Goal: Information Seeking & Learning: Check status

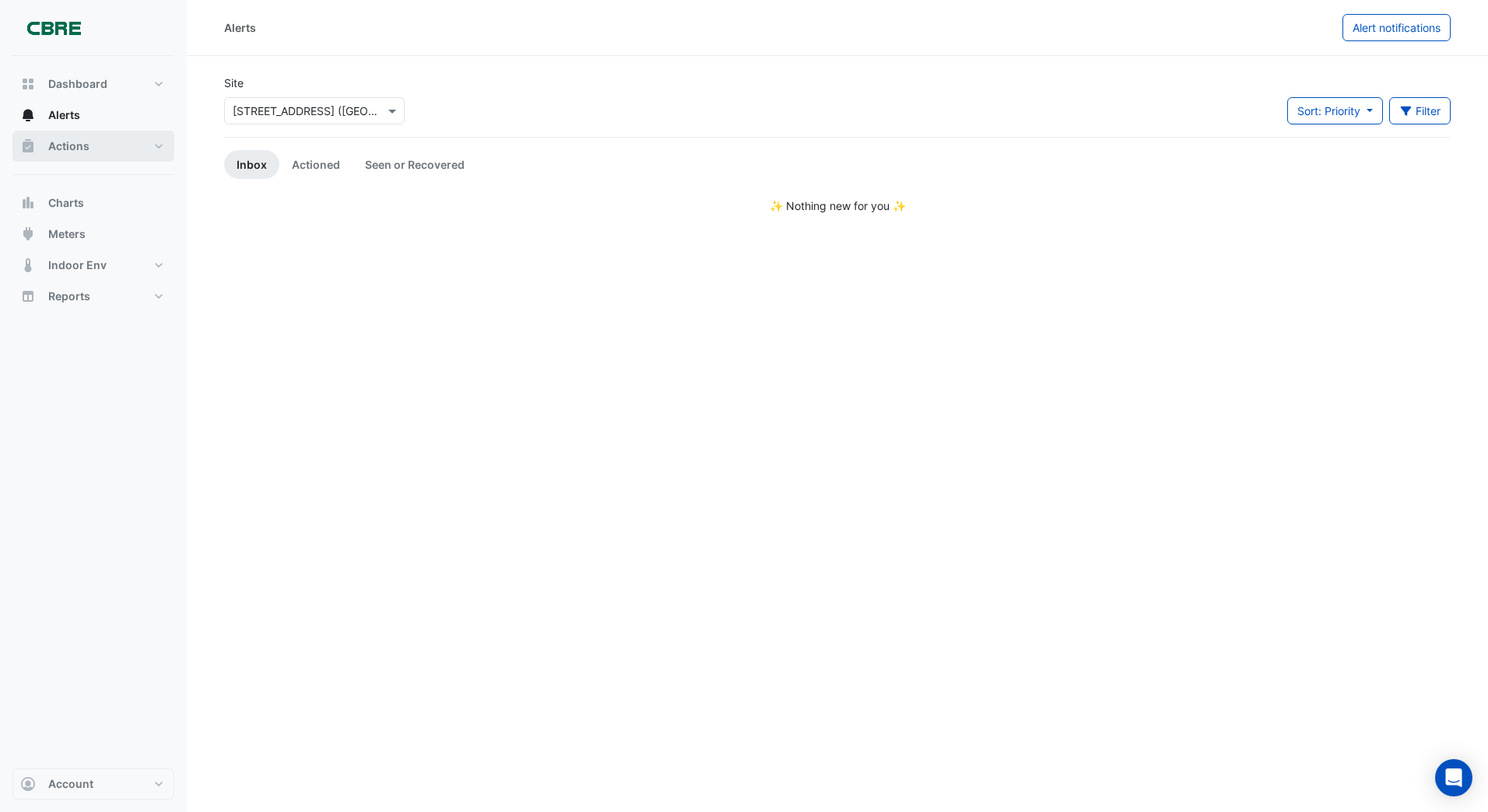
click at [73, 149] on span "Actions" at bounding box center [68, 145] width 41 height 15
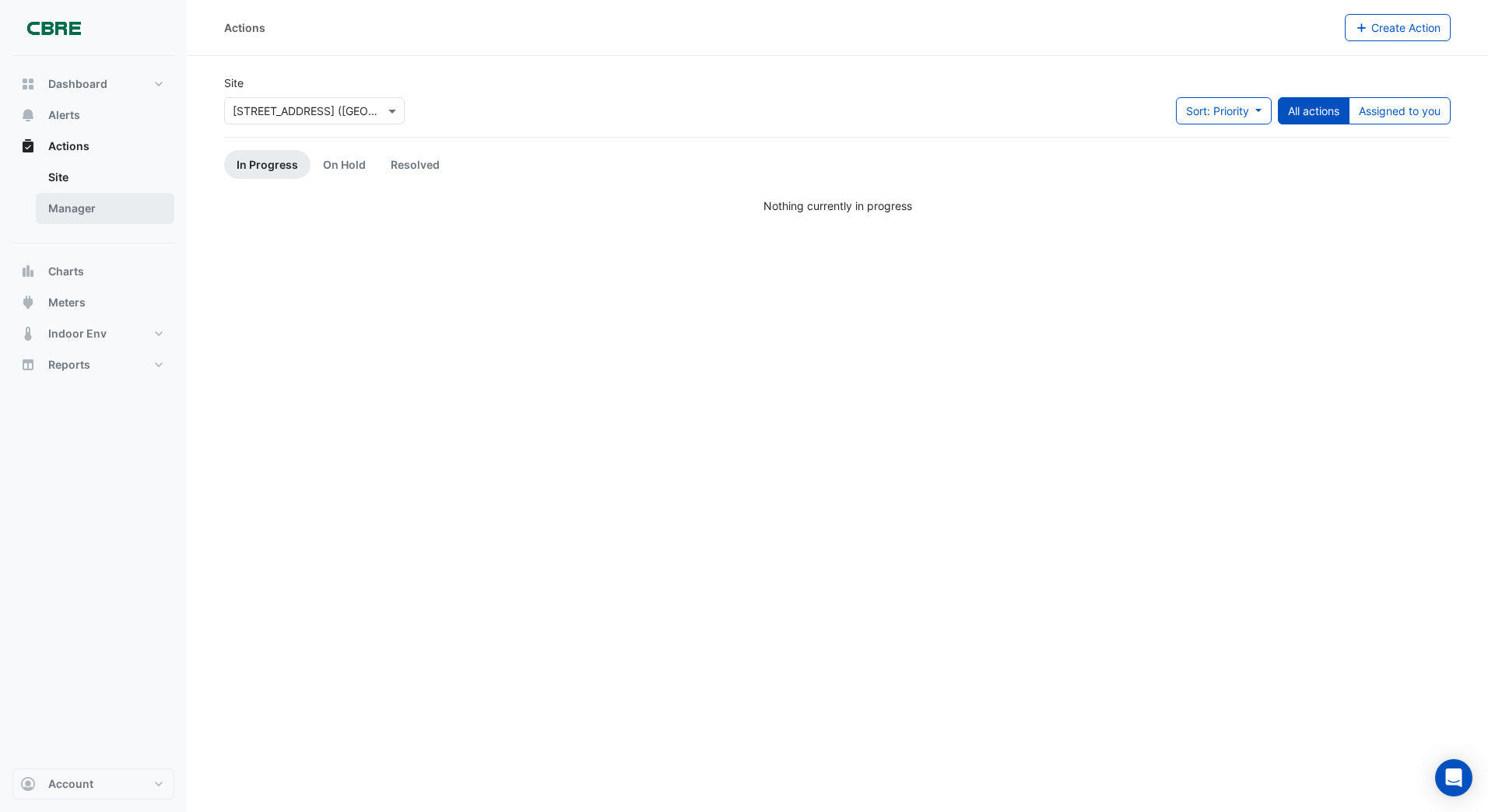
click at [80, 207] on link "Manager" at bounding box center [105, 208] width 138 height 31
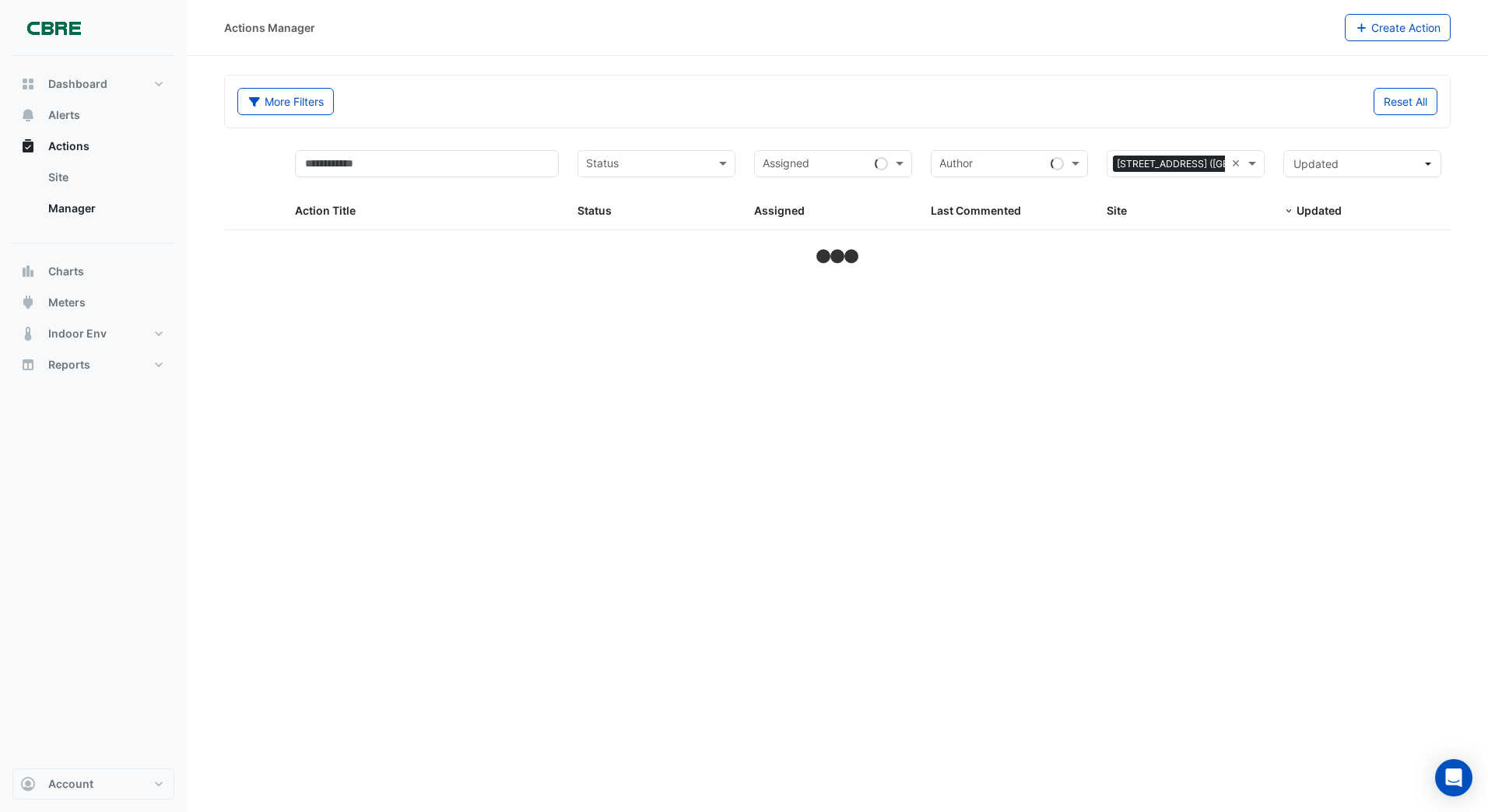
select select "***"
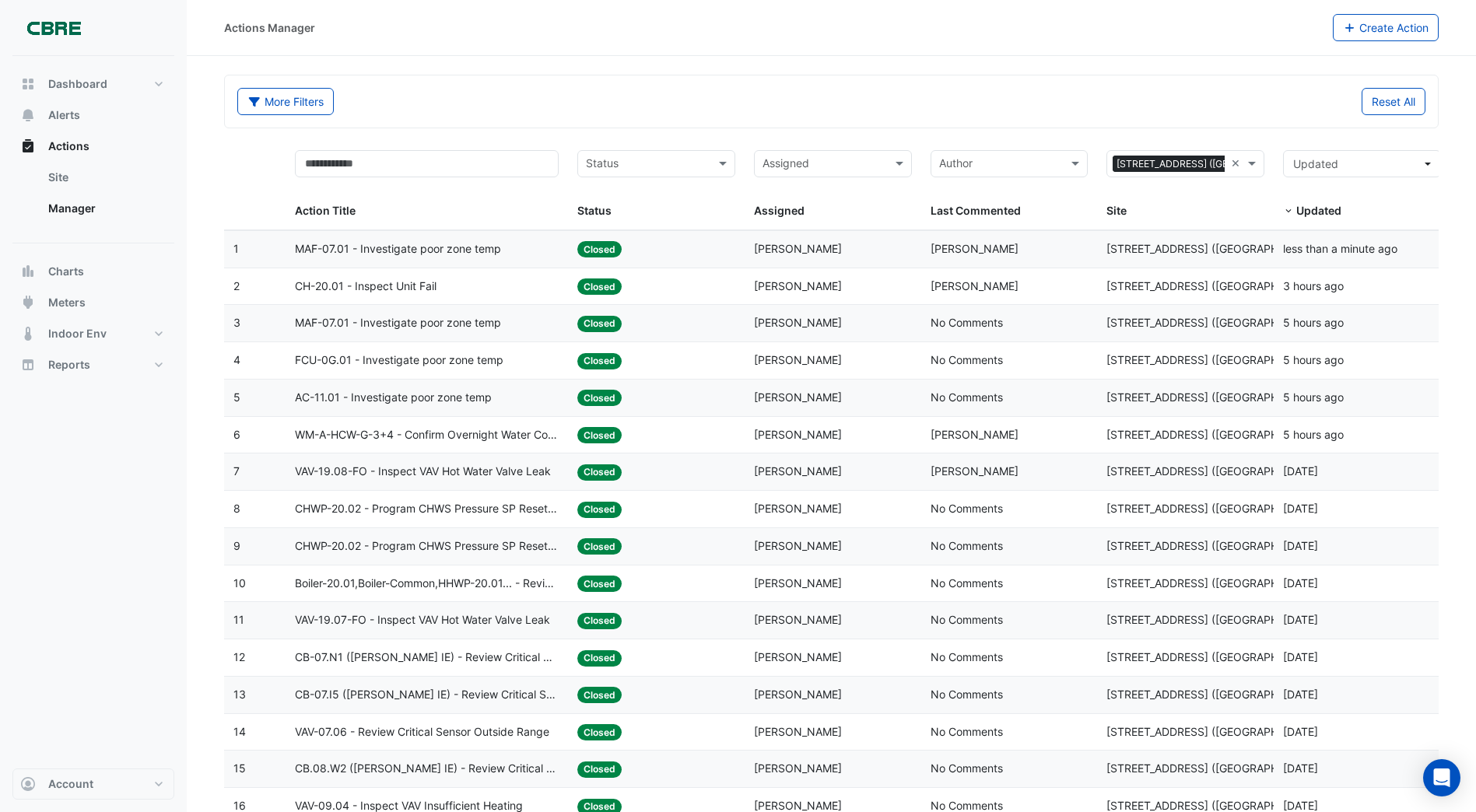
click at [436, 290] on span "CH-20.01 - Inspect Unit Fail" at bounding box center [366, 286] width 142 height 18
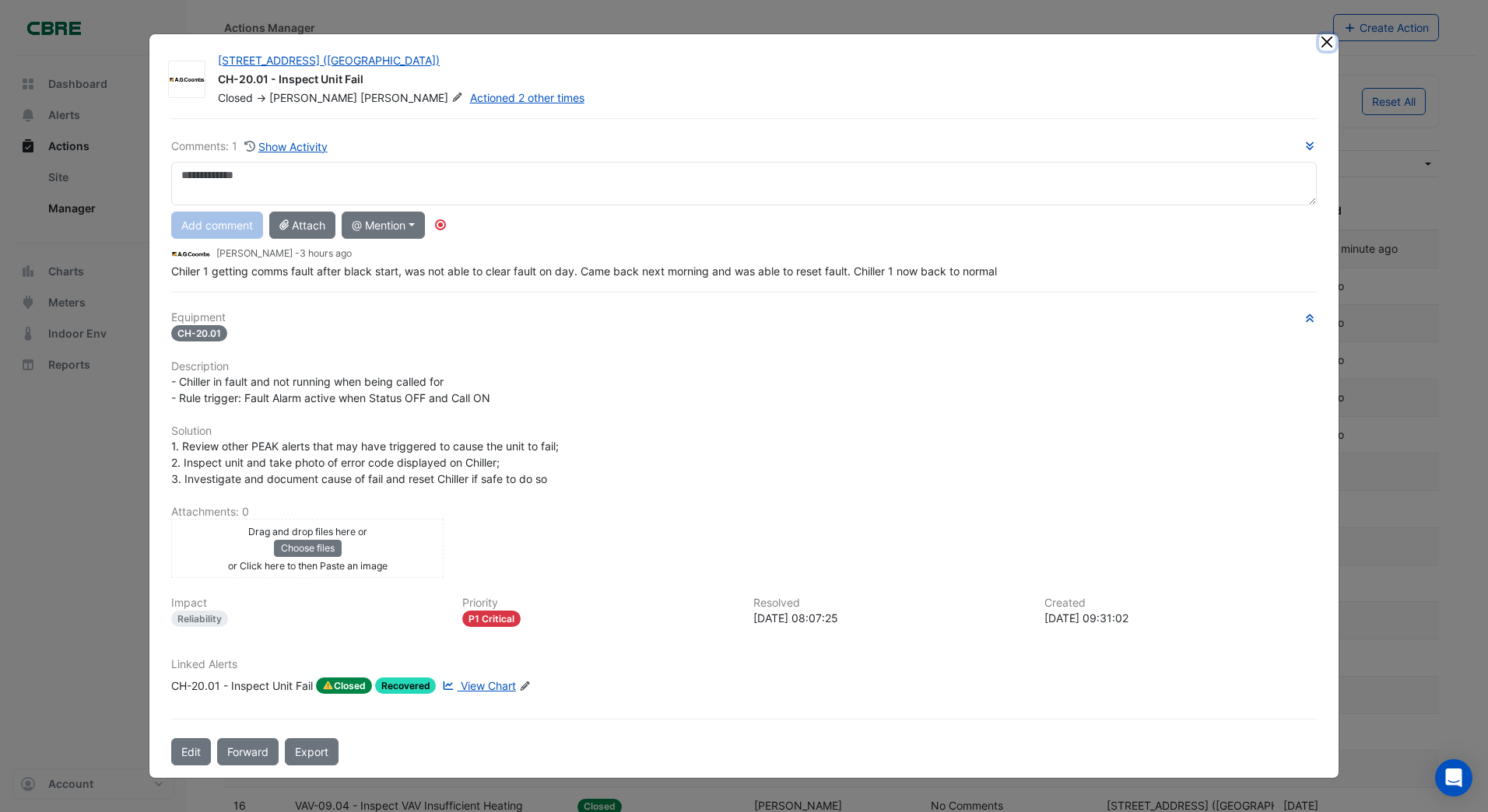
click at [1325, 42] on button "Close" at bounding box center [1327, 43] width 16 height 16
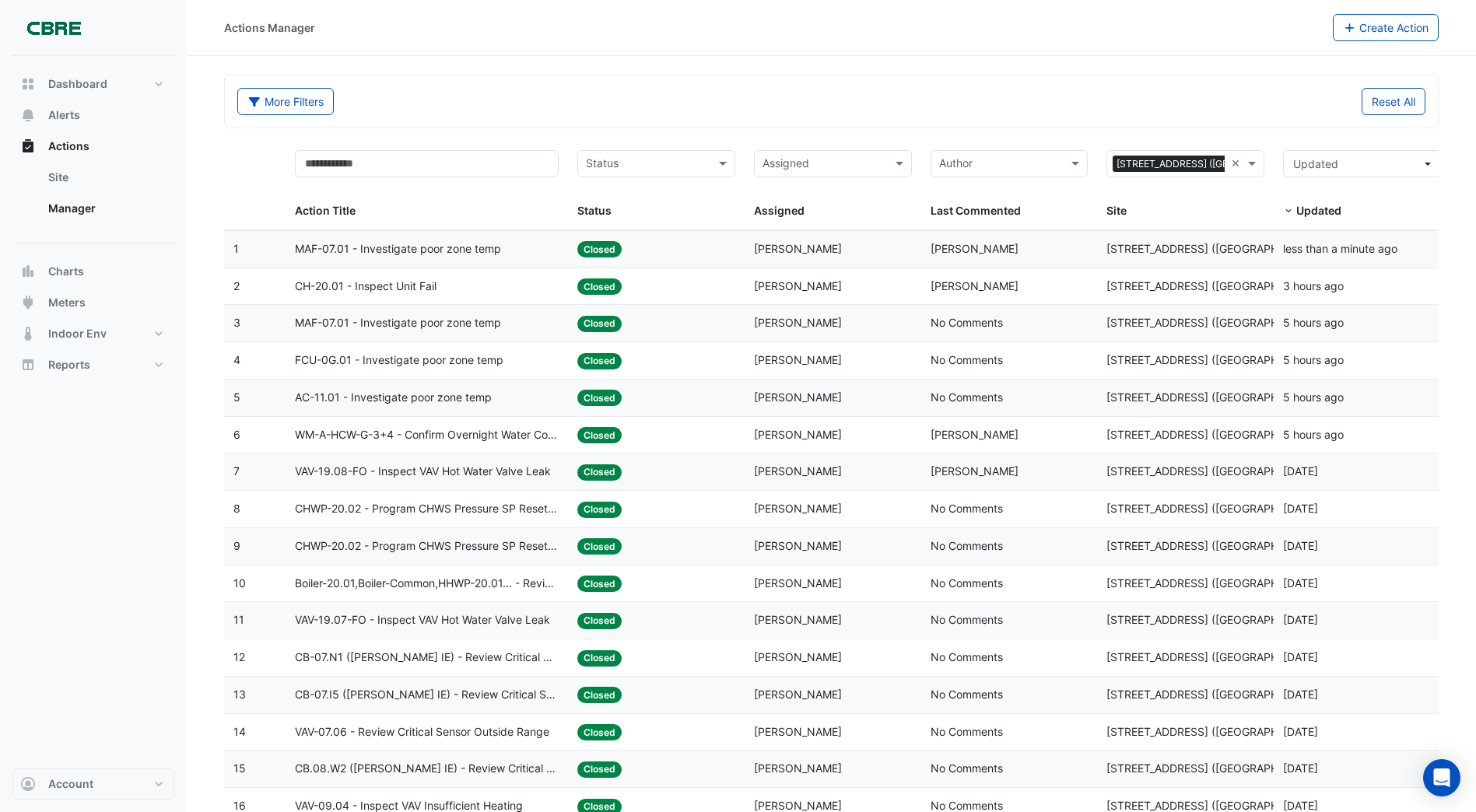
click at [543, 473] on span "VAV-19.08-FO - Inspect VAV Hot Water Valve Leak" at bounding box center [423, 472] width 256 height 18
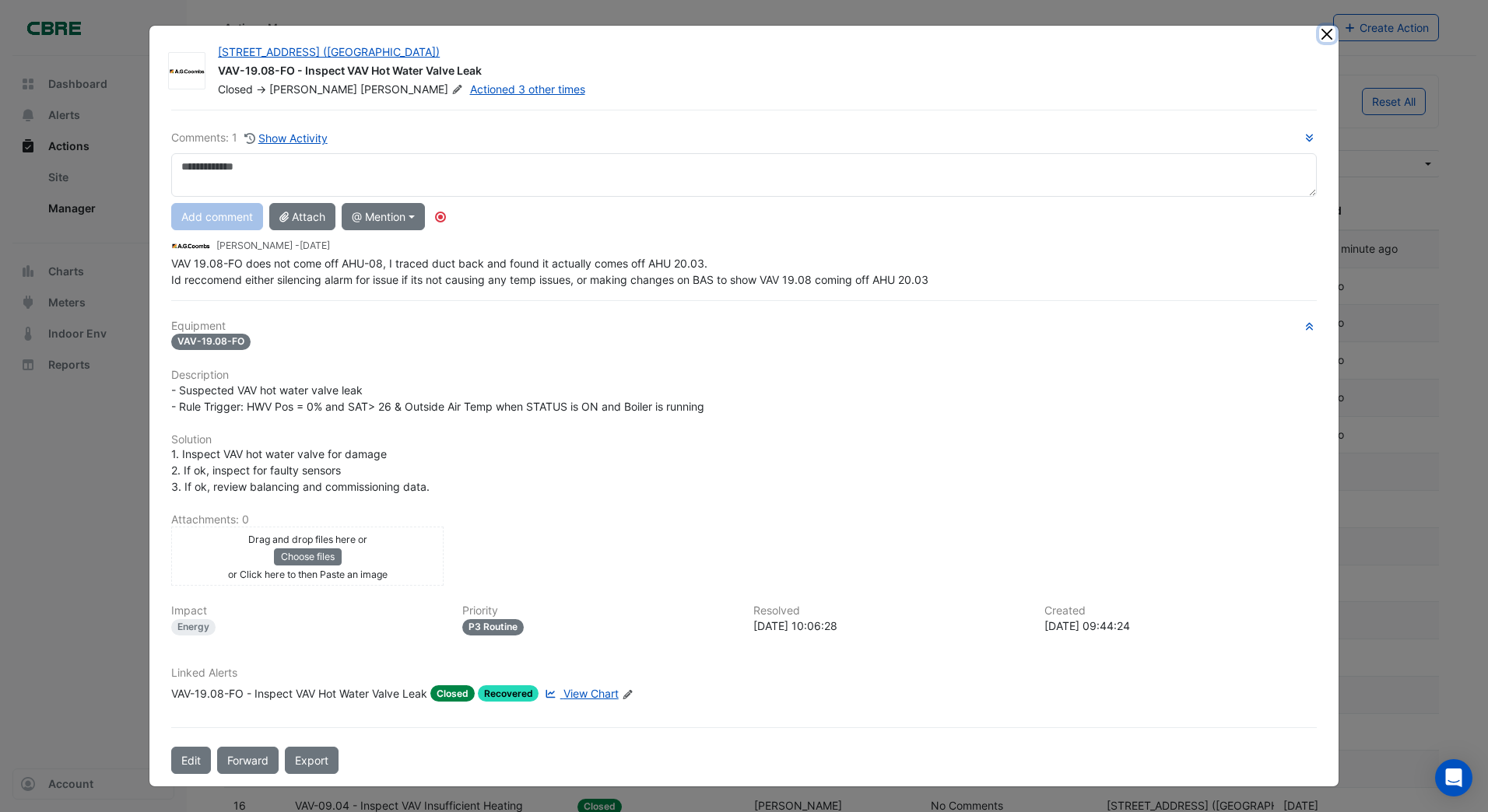
drag, startPoint x: 1327, startPoint y: 32, endPoint x: 1315, endPoint y: 32, distance: 12.0
click at [1323, 32] on ngb-modal-window "[STREET_ADDRESS] ([GEOGRAPHIC_DATA]) VAV-19.08-FO - Inspect VAV Hot Water Valve…" at bounding box center [744, 406] width 1488 height 812
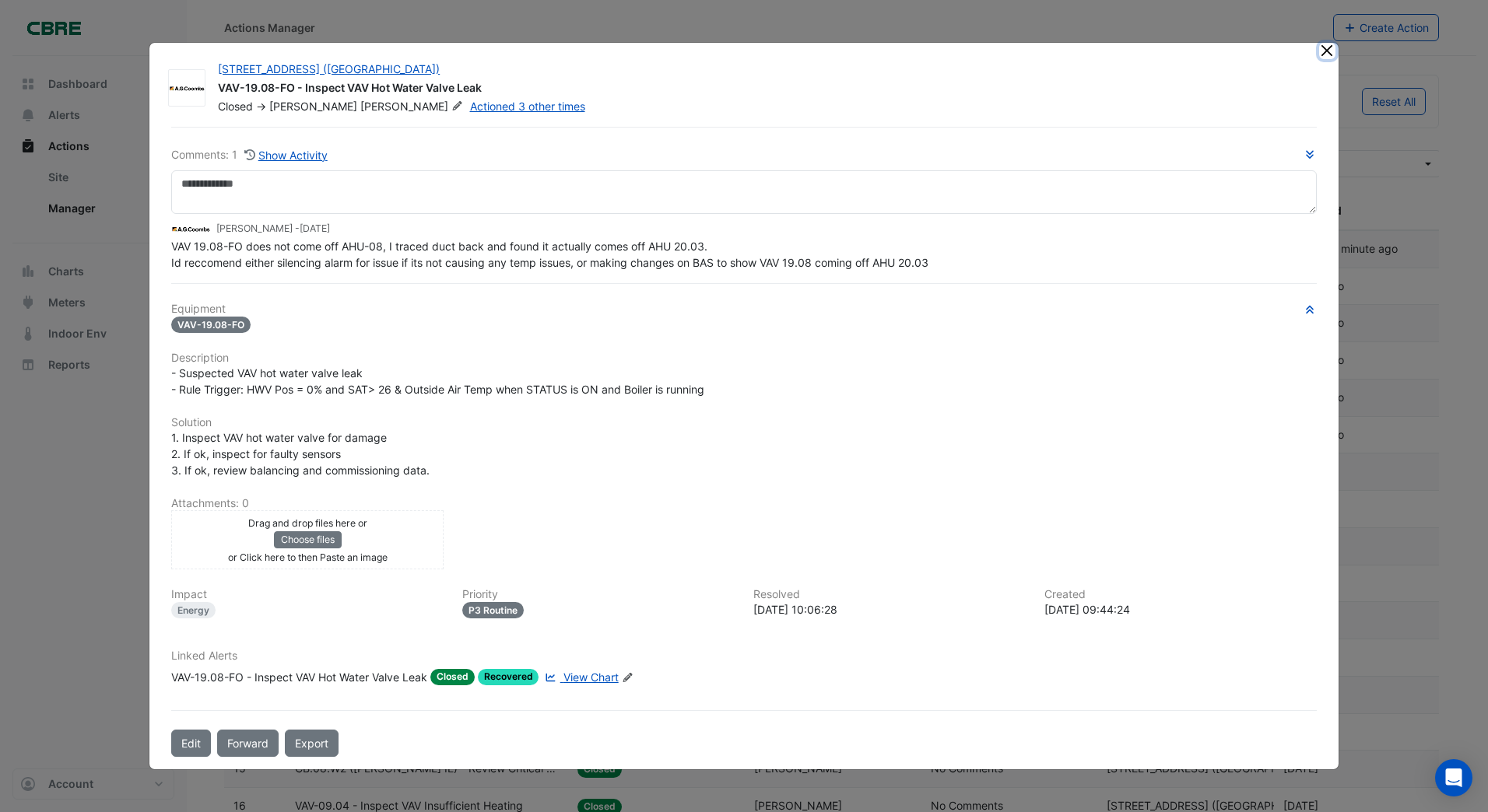
click at [1324, 51] on button "Close" at bounding box center [1327, 51] width 16 height 16
